Goal: Find specific page/section: Find specific page/section

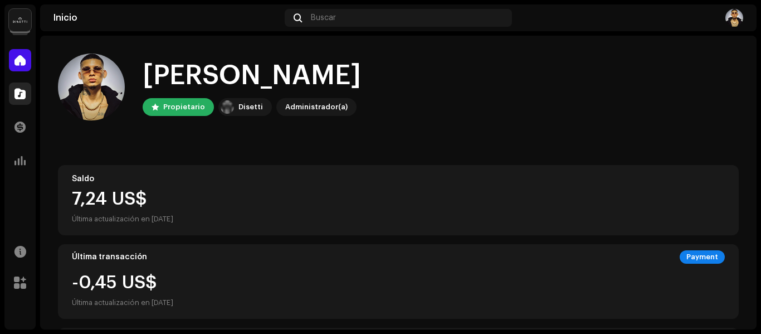
drag, startPoint x: 32, startPoint y: 92, endPoint x: 26, endPoint y: 86, distance: 8.7
click at [31, 92] on div "Catálogo" at bounding box center [19, 93] width 31 height 31
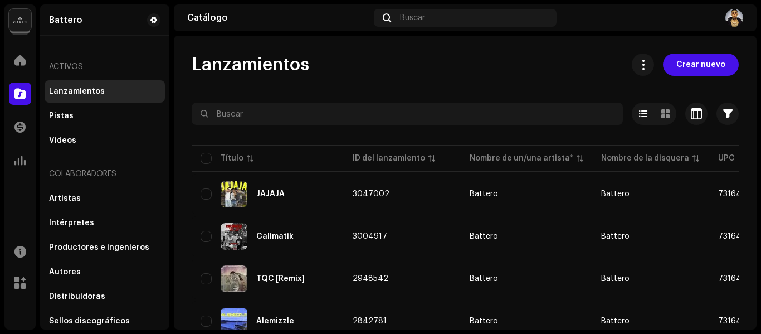
click at [365, 43] on div "Lanzamientos Crear nuevo Seleccionado 0 Opciones Filtros Estado de distribución…" at bounding box center [465, 182] width 583 height 293
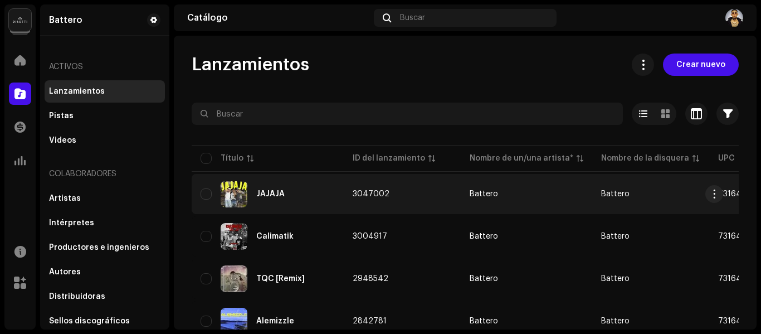
click at [304, 201] on div "JAJAJA" at bounding box center [267, 193] width 134 height 27
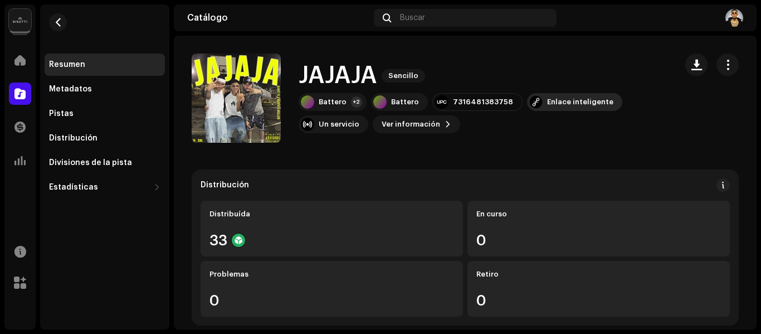
click at [560, 99] on div "Enlace inteligente" at bounding box center [580, 101] width 66 height 9
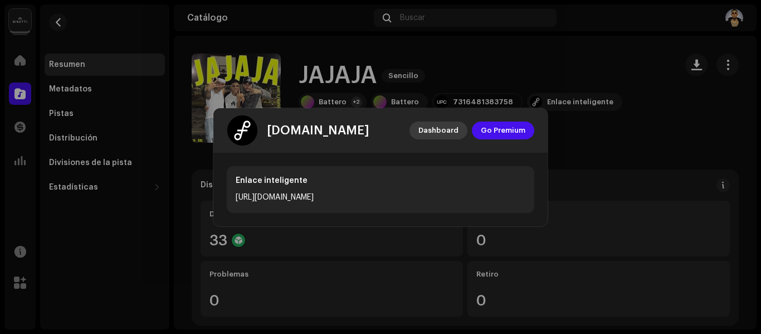
click at [443, 128] on span "Dashboard" at bounding box center [438, 130] width 40 height 22
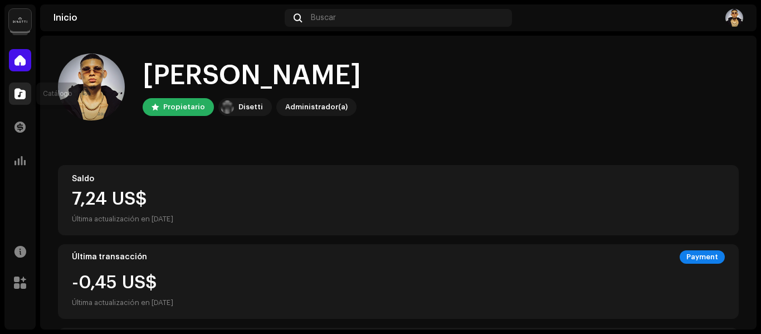
click at [27, 92] on div at bounding box center [20, 93] width 22 height 22
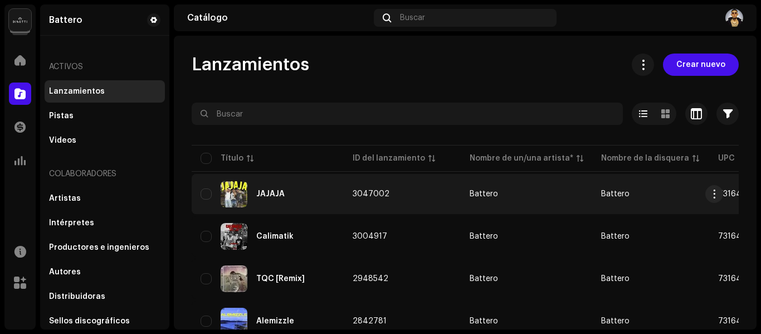
click at [286, 197] on div "JAJAJA" at bounding box center [267, 193] width 134 height 27
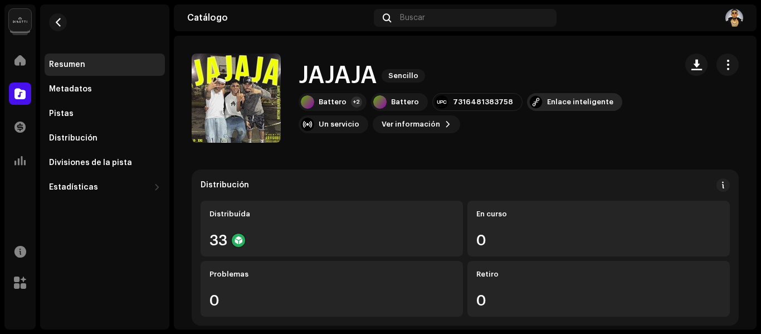
click at [529, 105] on div at bounding box center [535, 101] width 13 height 13
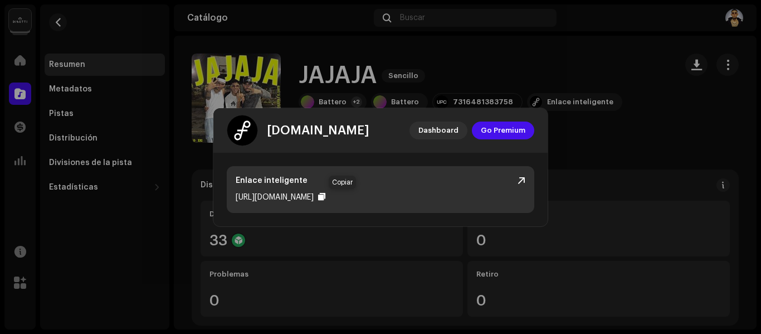
click at [325, 197] on div at bounding box center [321, 196] width 7 height 9
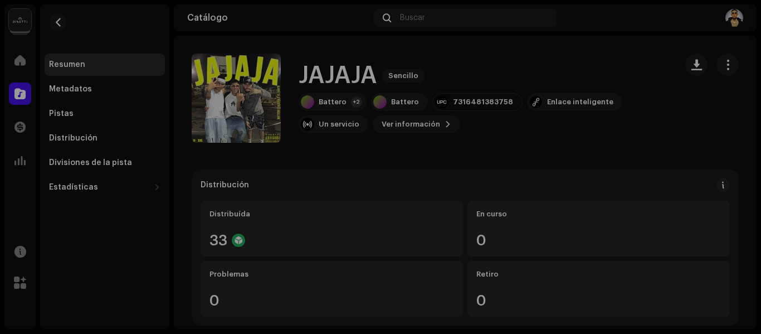
click at [591, 134] on div "feature.fm Dashboard Go Premium Enlace inteligente https://ffm.to/battero-jajaja" at bounding box center [380, 167] width 761 height 334
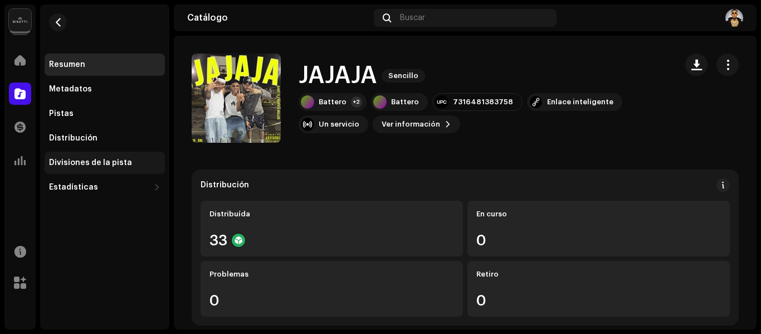
click at [79, 166] on div "Divisiones de la pista" at bounding box center [90, 162] width 83 height 9
